Goal: Use online tool/utility: Utilize a website feature to perform a specific function

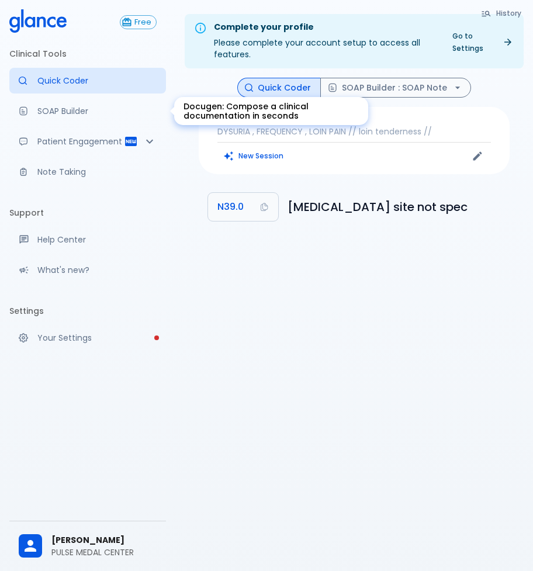
click at [77, 108] on p "SOAP Builder" at bounding box center [96, 111] width 119 height 12
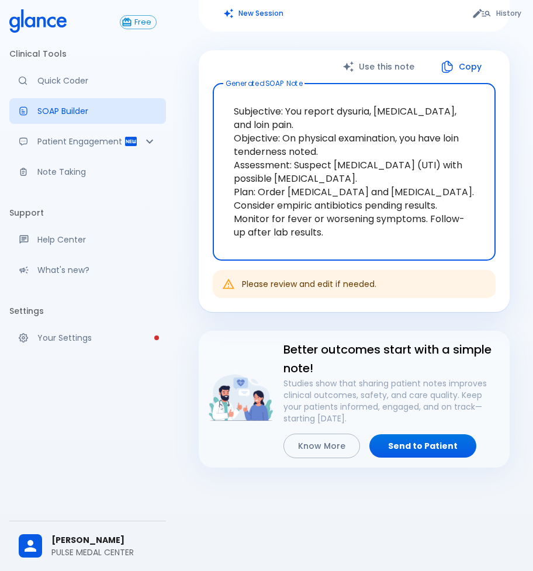
scroll to position [147, 0]
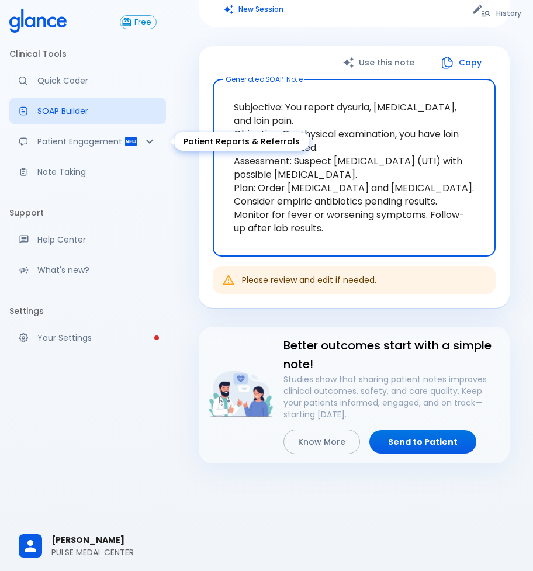
click at [97, 137] on p "Patient Engagement" at bounding box center [80, 142] width 86 height 12
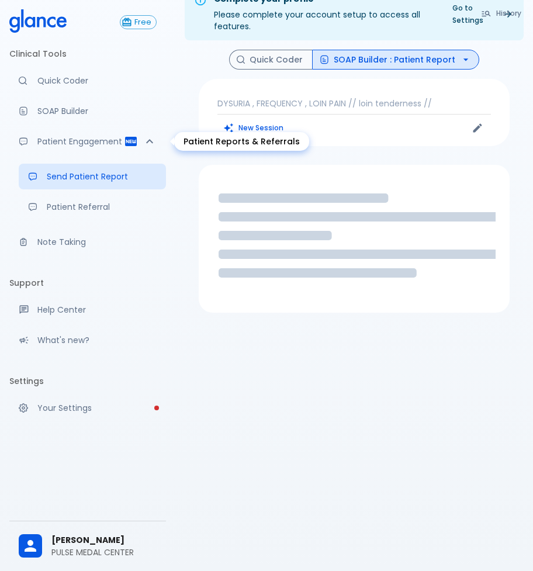
scroll to position [28, 0]
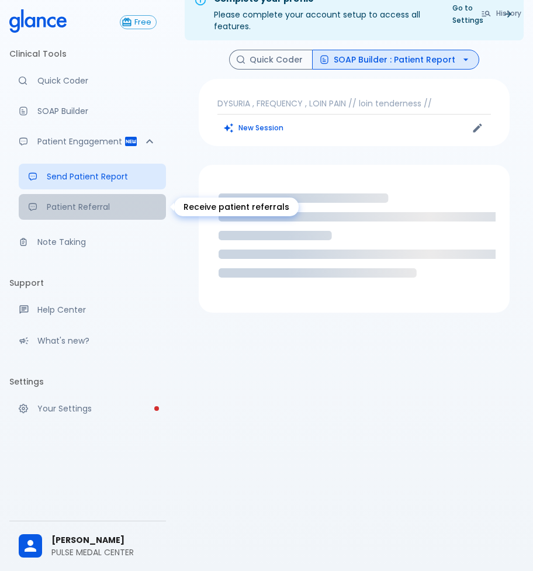
click at [97, 204] on p "Patient Referral" at bounding box center [102, 207] width 110 height 12
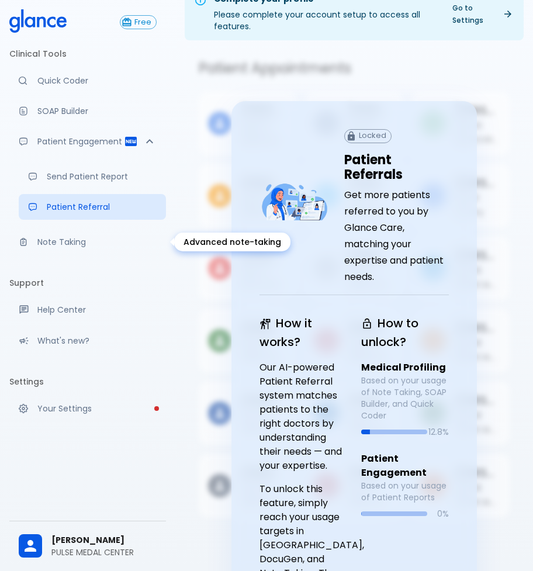
click at [85, 240] on p "Note Taking" at bounding box center [96, 242] width 119 height 12
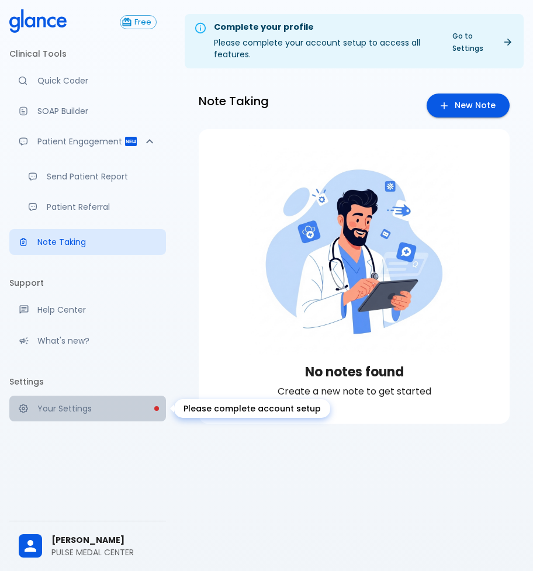
click at [95, 406] on p "Your Settings" at bounding box center [96, 409] width 119 height 12
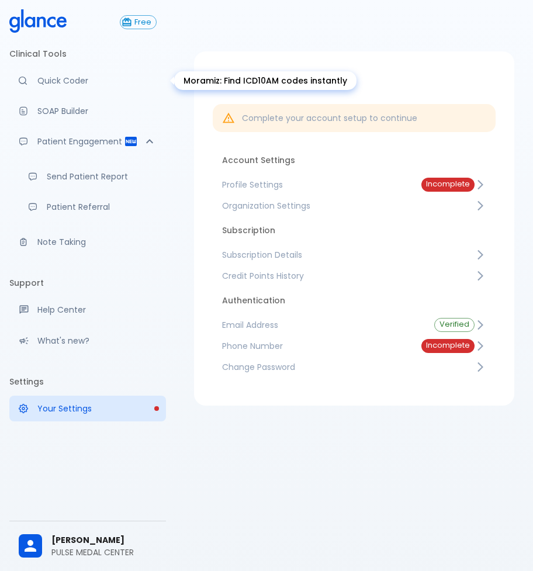
click at [61, 82] on p "Quick Coder" at bounding box center [96, 81] width 119 height 12
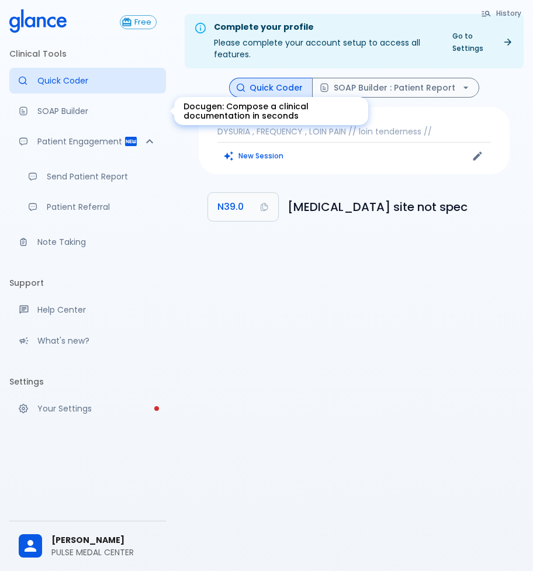
click at [88, 115] on p "SOAP Builder" at bounding box center [96, 111] width 119 height 12
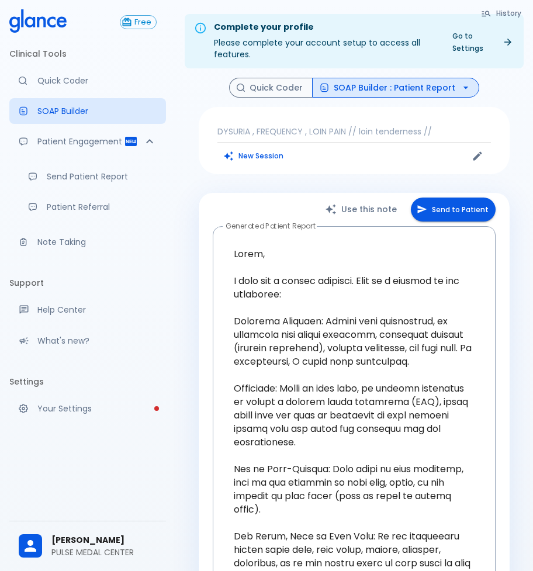
click at [41, 49] on li "Clinical Tools" at bounding box center [87, 54] width 157 height 28
click at [279, 86] on button "Quick Coder" at bounding box center [271, 88] width 84 height 20
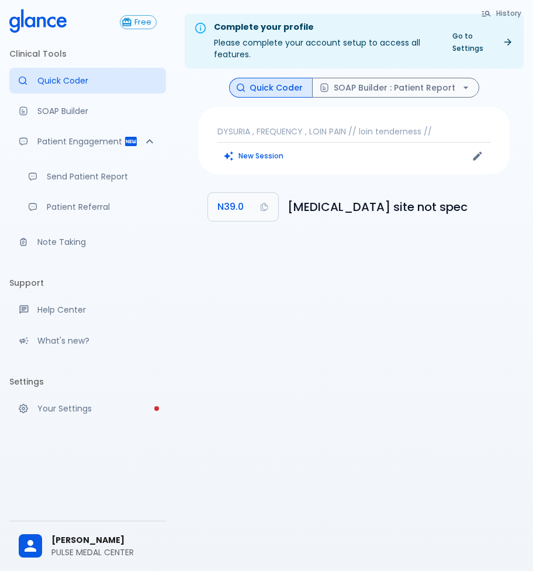
drag, startPoint x: 64, startPoint y: 0, endPoint x: 309, endPoint y: 297, distance: 384.5
click at [309, 297] on div "Complete your profile Please complete your account setup to access all features…" at bounding box center [354, 299] width 358 height 599
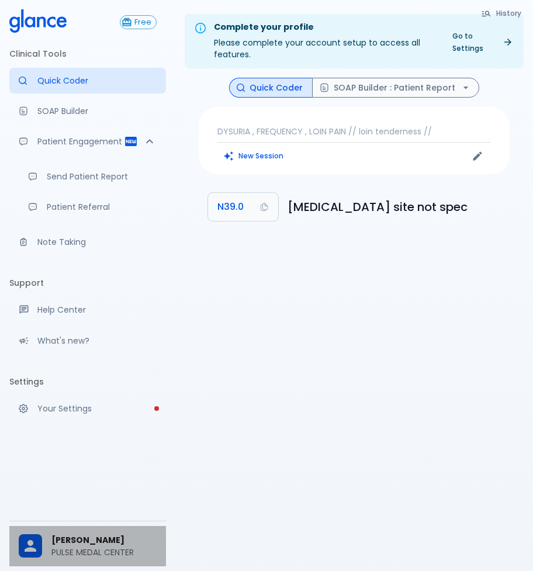
click at [63, 544] on span "[PERSON_NAME]" at bounding box center [103, 540] width 105 height 12
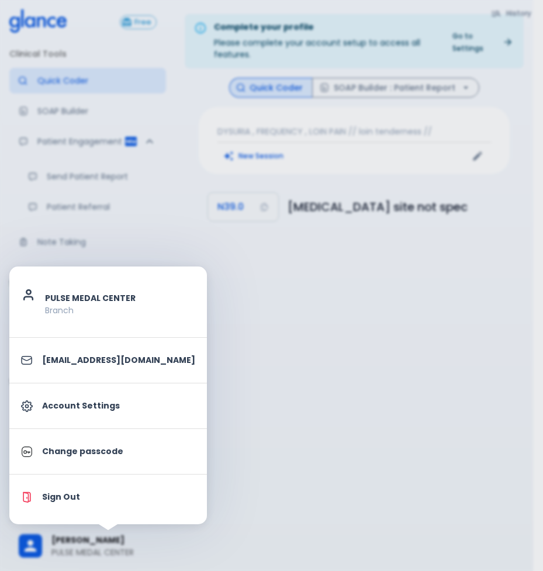
click at [243, 408] on div at bounding box center [271, 285] width 543 height 571
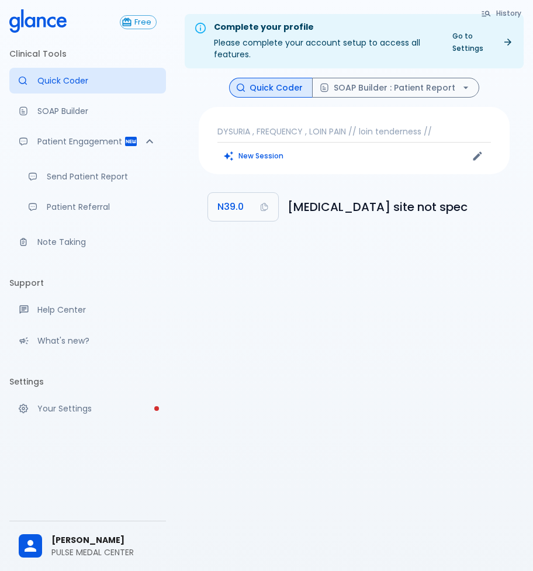
click at [50, 57] on li "Clinical Tools" at bounding box center [87, 54] width 157 height 28
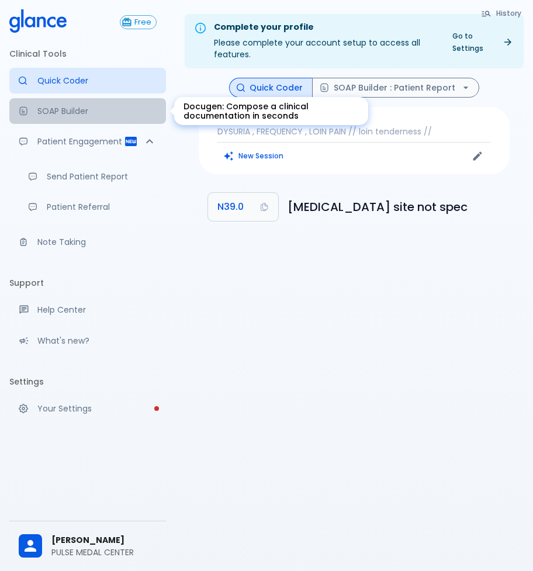
click at [58, 109] on p "SOAP Builder" at bounding box center [96, 111] width 119 height 12
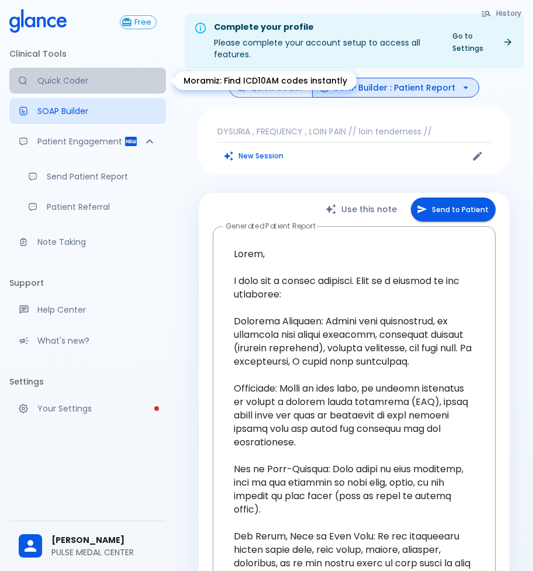
click at [57, 75] on p "Quick Coder" at bounding box center [96, 81] width 119 height 12
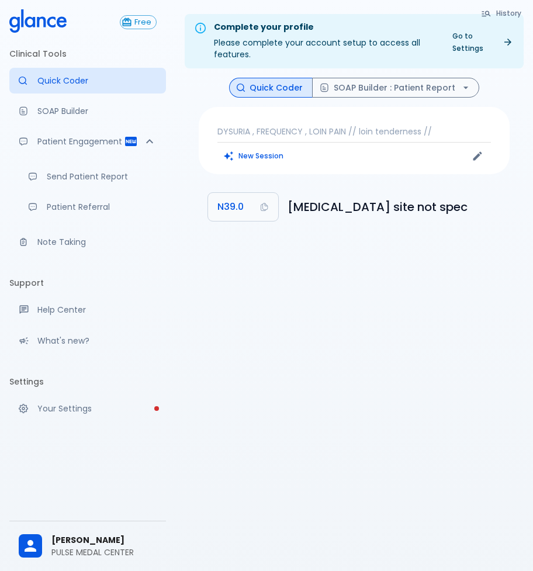
click at [61, 49] on li "Clinical Tools" at bounding box center [87, 54] width 157 height 28
click at [39, 53] on li "Clinical Tools" at bounding box center [87, 54] width 157 height 28
click at [49, 20] on icon at bounding box center [51, 21] width 9 height 11
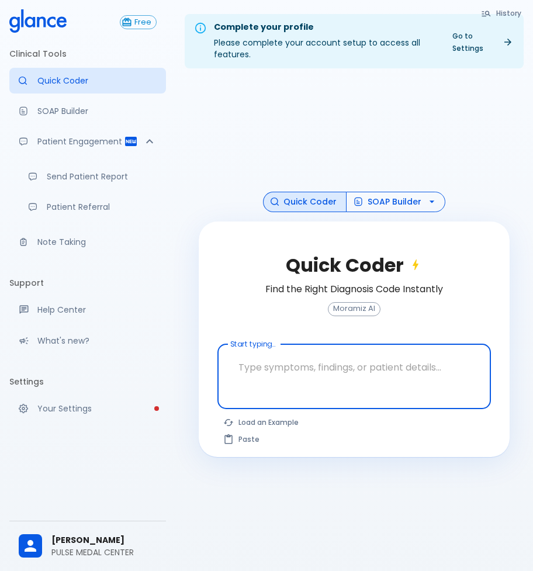
click at [427, 201] on icon "button" at bounding box center [432, 202] width 12 height 12
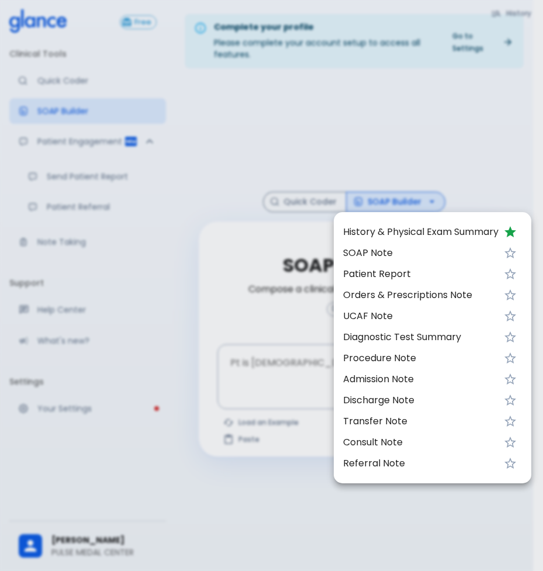
click at [514, 254] on icon "Favorite" at bounding box center [510, 253] width 14 height 14
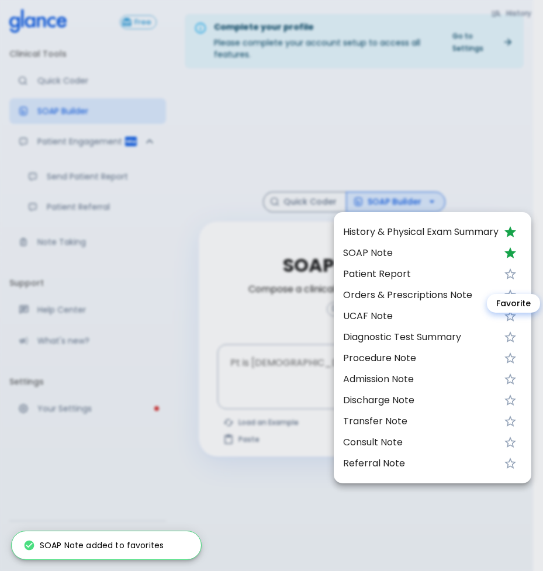
drag, startPoint x: 507, startPoint y: 271, endPoint x: 513, endPoint y: 282, distance: 12.3
click at [507, 272] on body "↧ pull to refresh ↧ Free Clinical Tools Quick Coder SOAP Builder Patient Engage…" at bounding box center [271, 299] width 543 height 599
click at [513, 295] on icon "Favorite" at bounding box center [510, 295] width 14 height 14
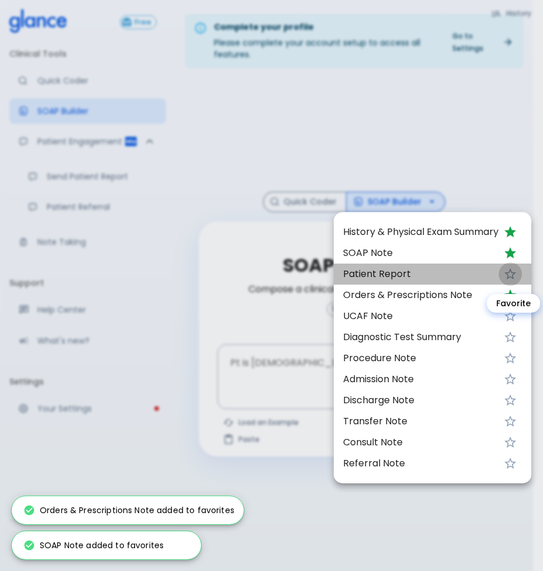
click at [508, 269] on icon "Favorite" at bounding box center [510, 274] width 14 height 14
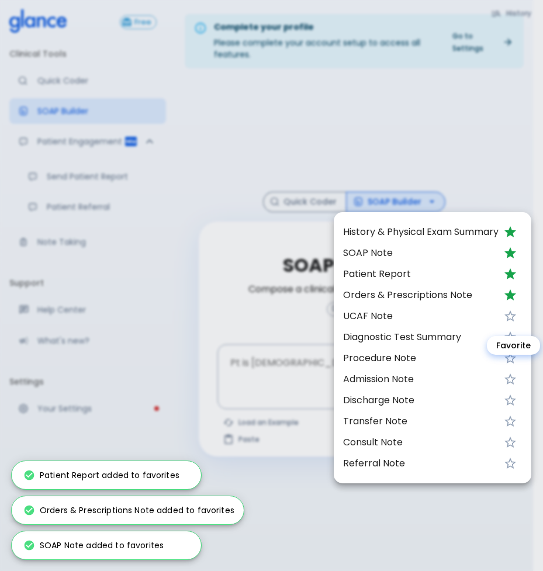
click at [513, 317] on icon "Favorite" at bounding box center [510, 316] width 14 height 14
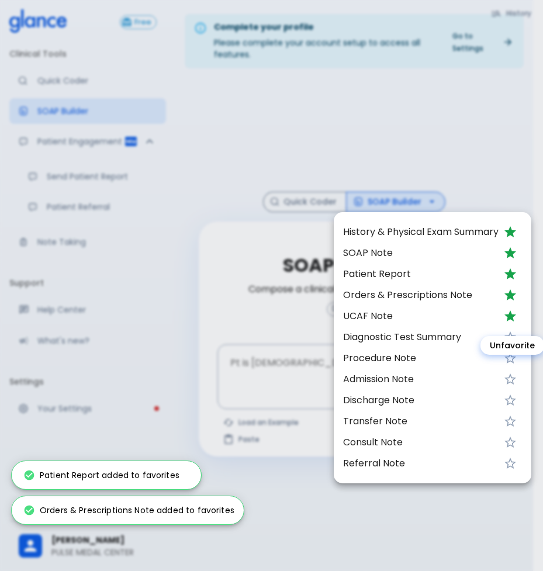
click at [509, 352] on body "↧ pull to refresh ↧ Free Clinical Tools Quick Coder SOAP Builder Patient Engage…" at bounding box center [271, 299] width 543 height 599
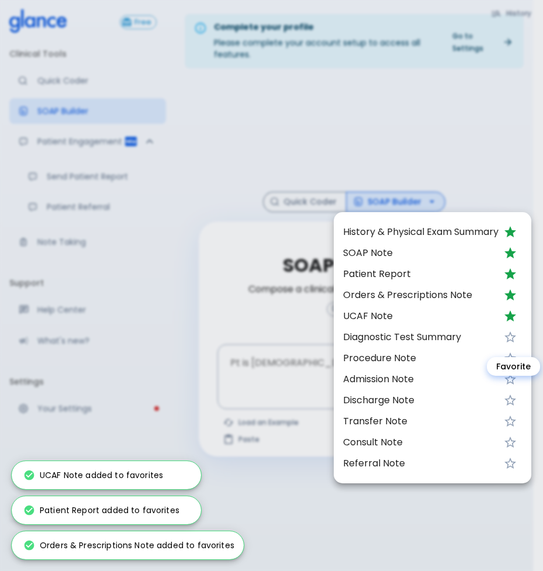
click at [508, 340] on icon "Favorite" at bounding box center [510, 337] width 14 height 14
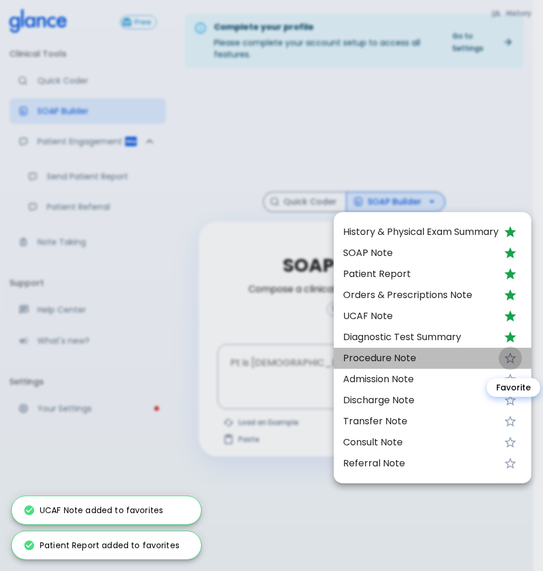
click at [513, 358] on icon "Favorite" at bounding box center [510, 358] width 14 height 14
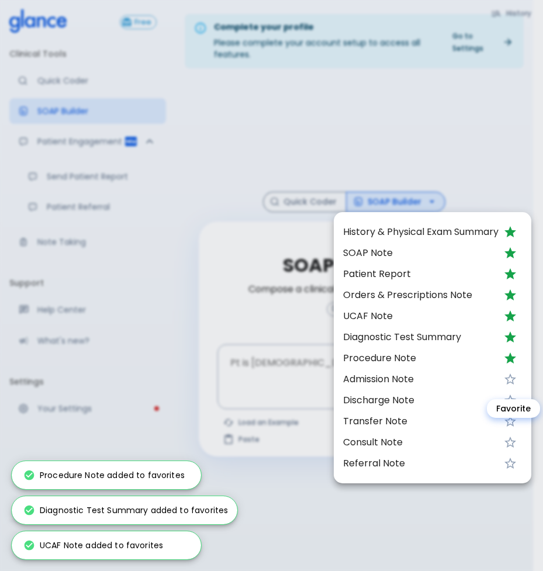
click at [512, 376] on icon "Favorite" at bounding box center [510, 378] width 12 height 11
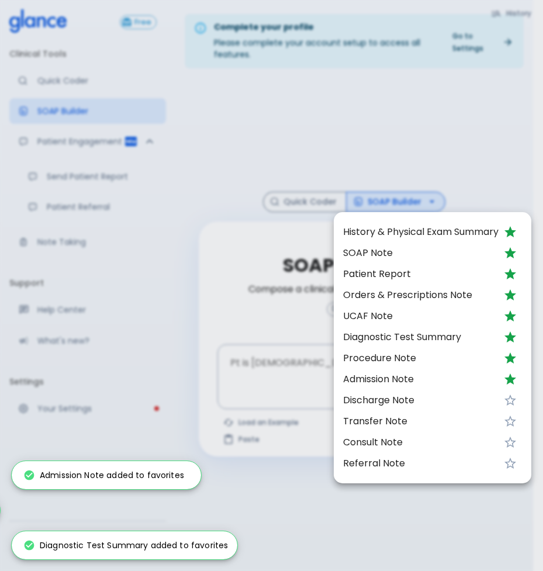
click at [190, 319] on div at bounding box center [271, 285] width 543 height 571
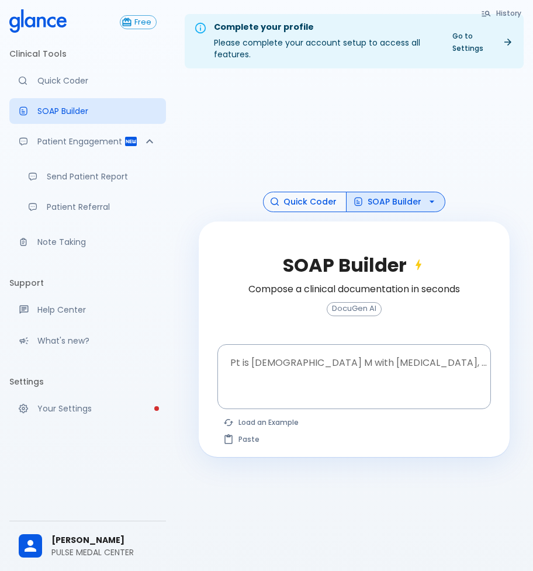
click at [315, 200] on button "Quick Coder" at bounding box center [305, 202] width 84 height 20
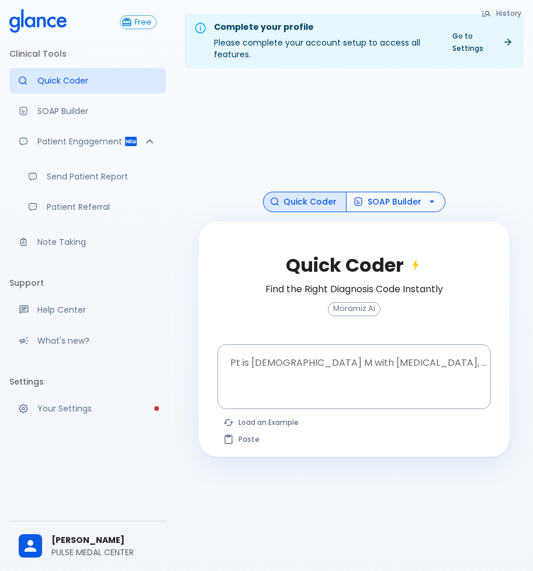
click at [395, 203] on button "SOAP Builder" at bounding box center [395, 202] width 99 height 20
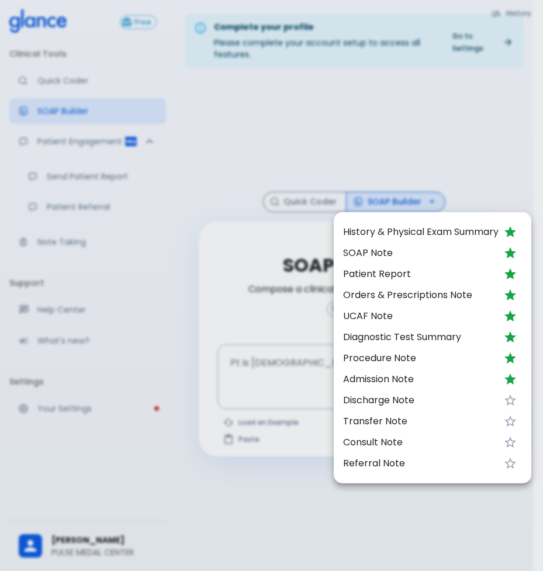
click at [254, 180] on div at bounding box center [271, 285] width 543 height 571
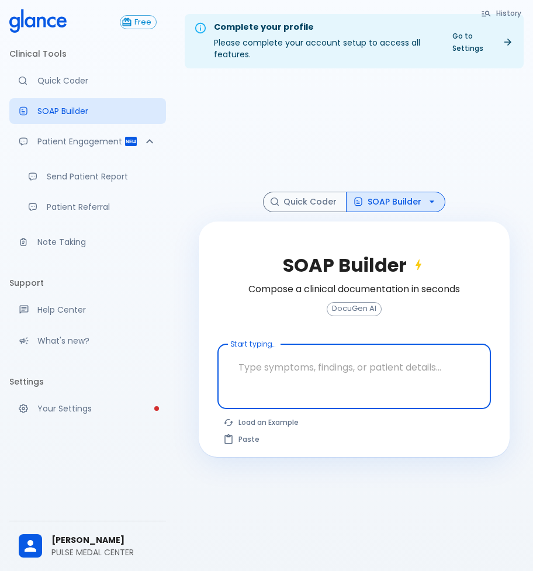
drag, startPoint x: 395, startPoint y: 359, endPoint x: 205, endPoint y: 359, distance: 189.9
click at [205, 359] on div "SOAP Builder Compose a clinical documentation in seconds DocuGen AI Start typin…" at bounding box center [354, 340] width 311 height 236
